Goal: Check status: Check status

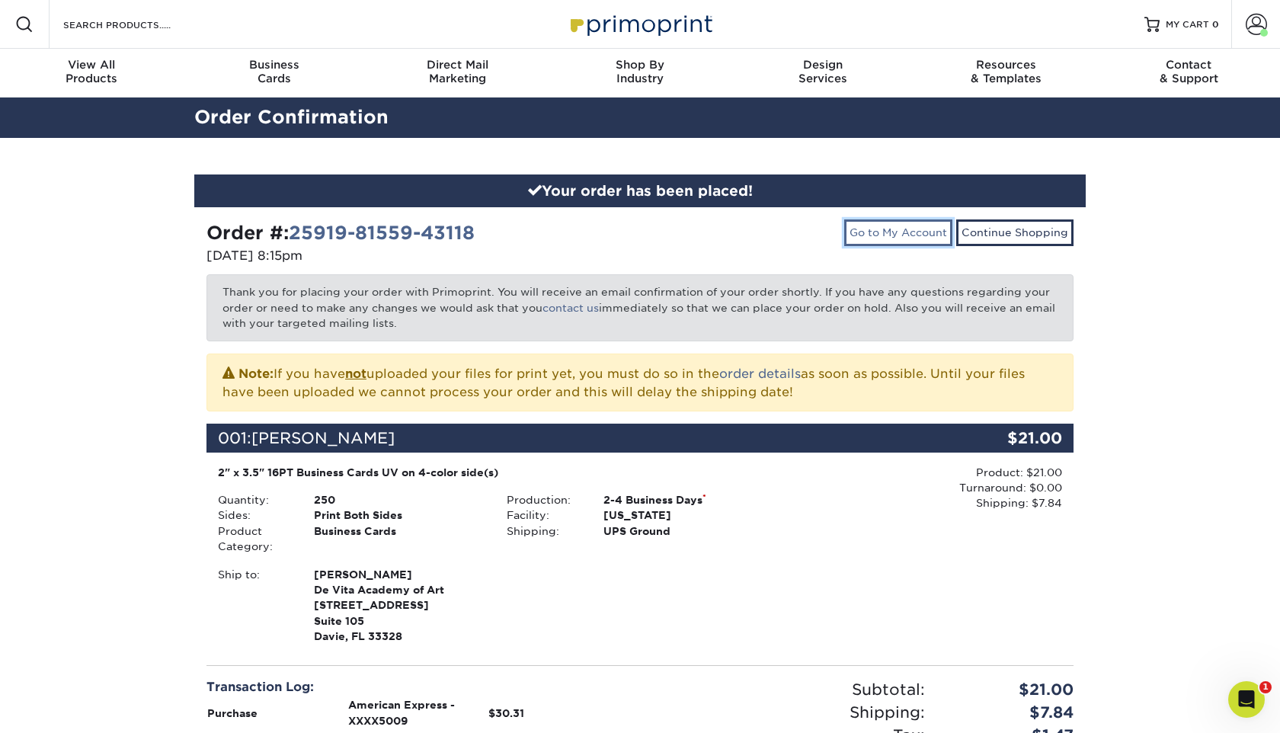
click at [934, 232] on link "Go to My Account" at bounding box center [898, 232] width 108 height 26
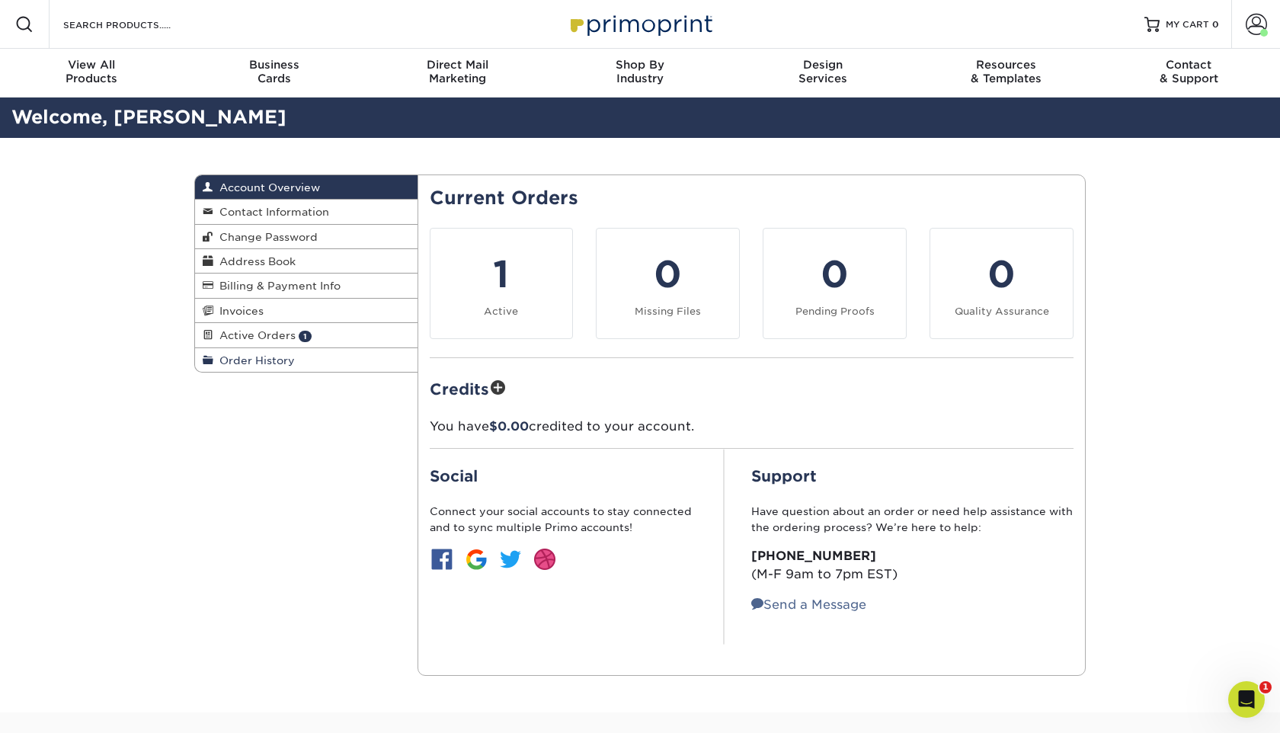
click at [267, 360] on span "Order History" at bounding box center [254, 360] width 82 height 12
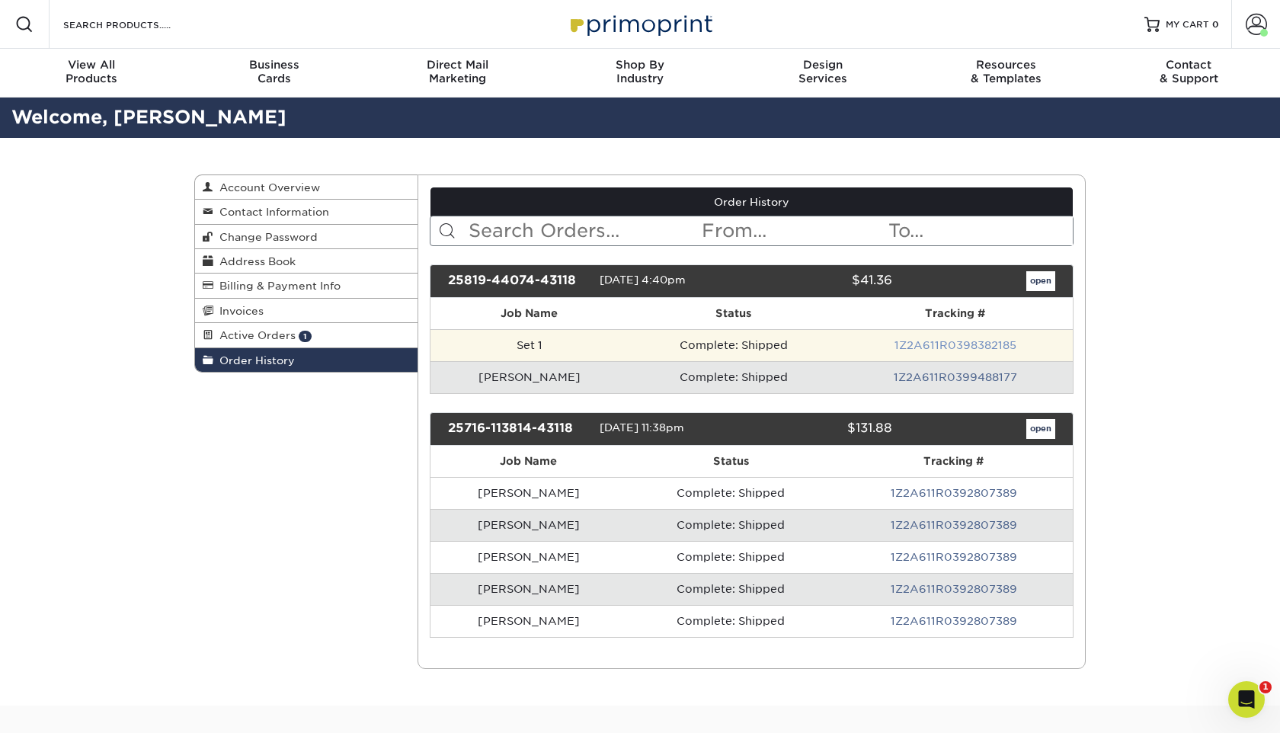
click at [948, 346] on link "1Z2A611R0398382185" at bounding box center [955, 345] width 122 height 12
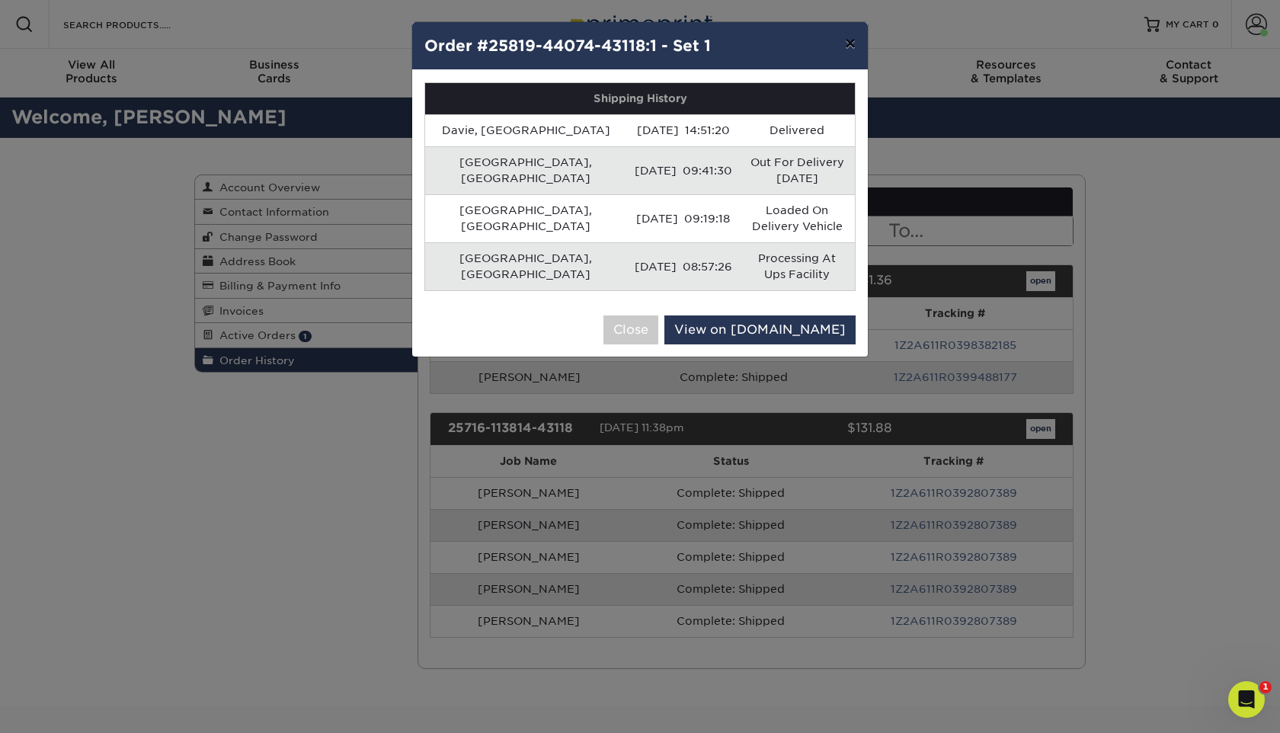
click at [852, 45] on button "×" at bounding box center [850, 43] width 35 height 43
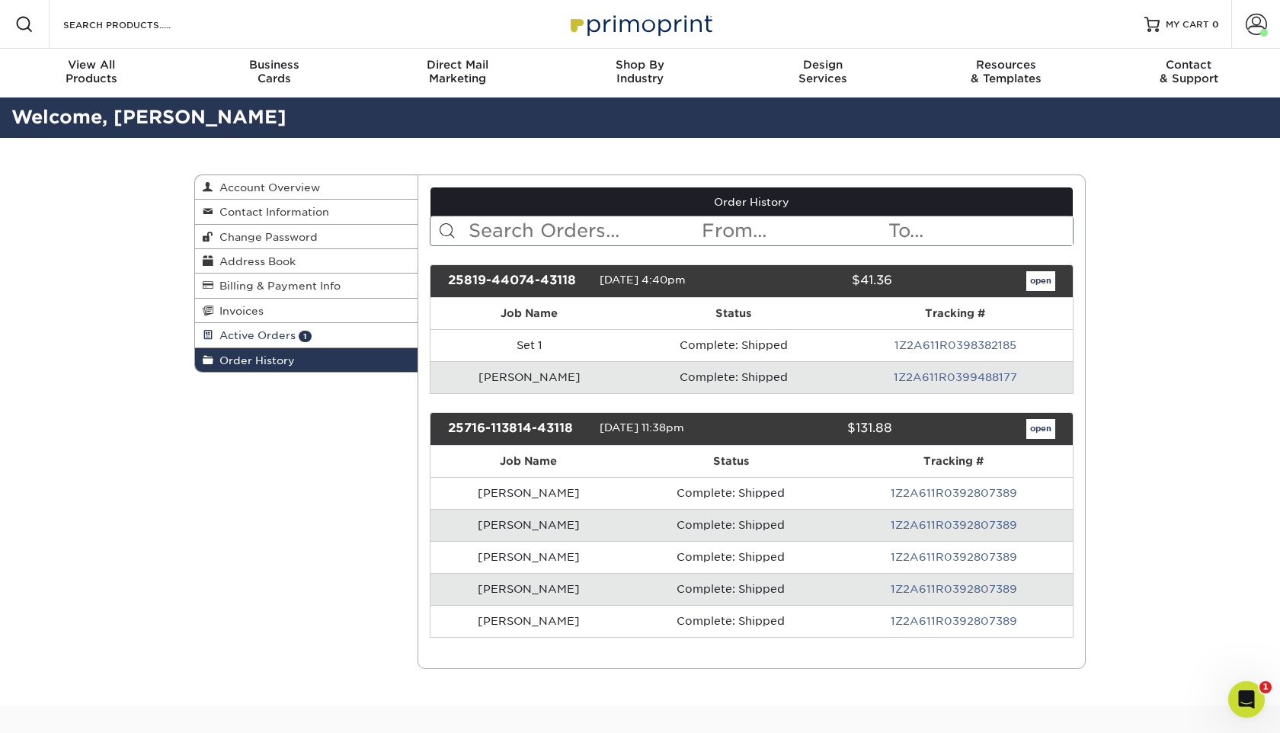
click at [257, 334] on span "Active Orders" at bounding box center [254, 335] width 82 height 12
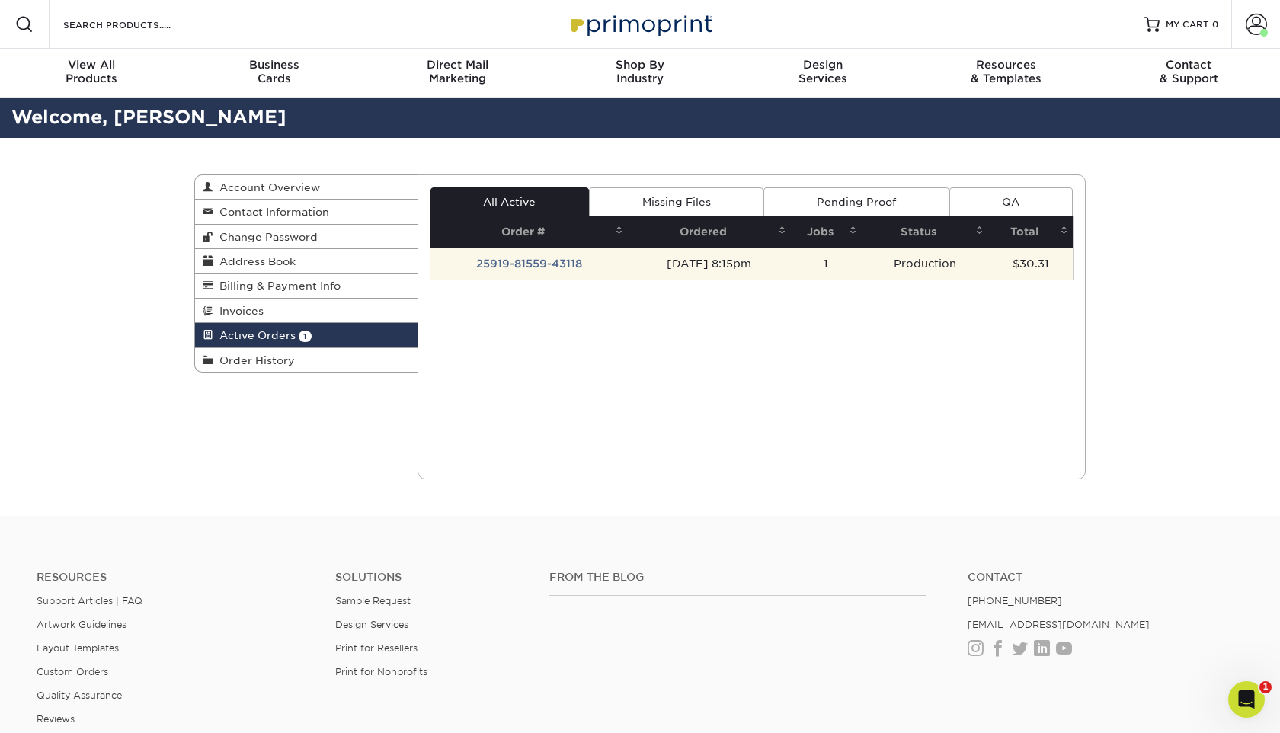
click at [536, 261] on td "25919-81559-43118" at bounding box center [528, 264] width 197 height 32
